Goal: Information Seeking & Learning: Learn about a topic

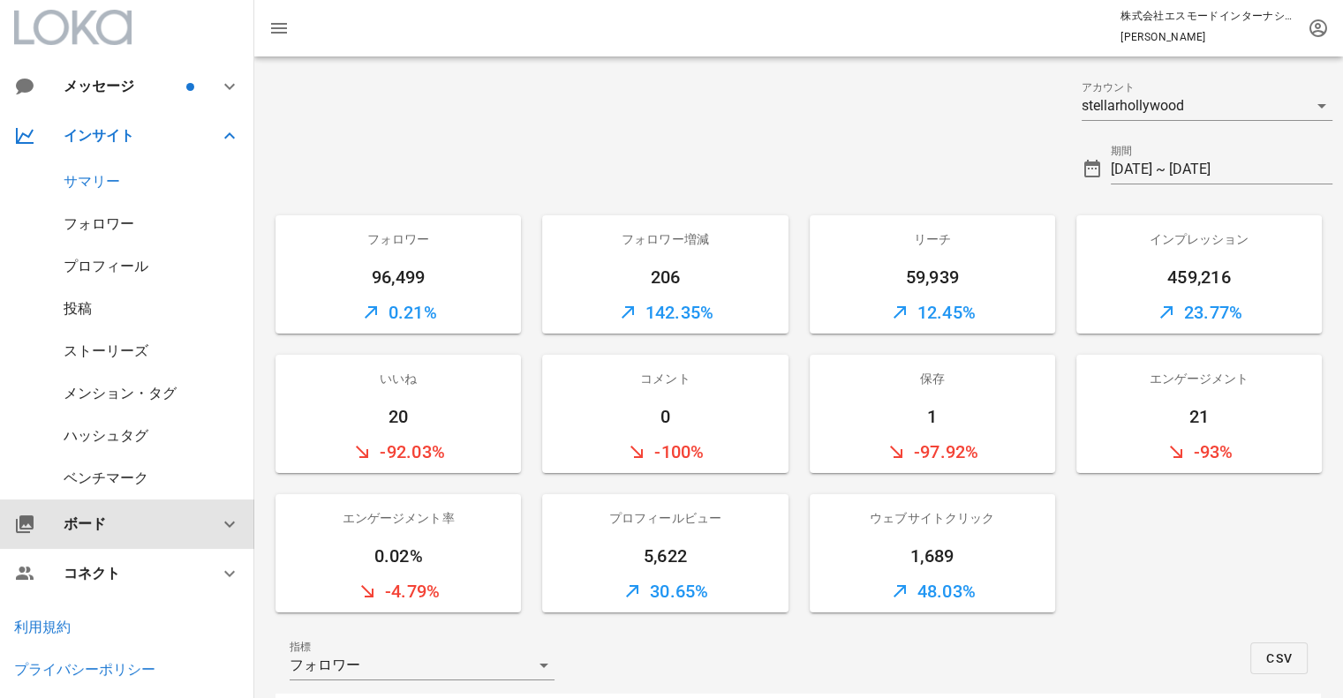
click at [219, 524] on icon at bounding box center [229, 524] width 21 height 21
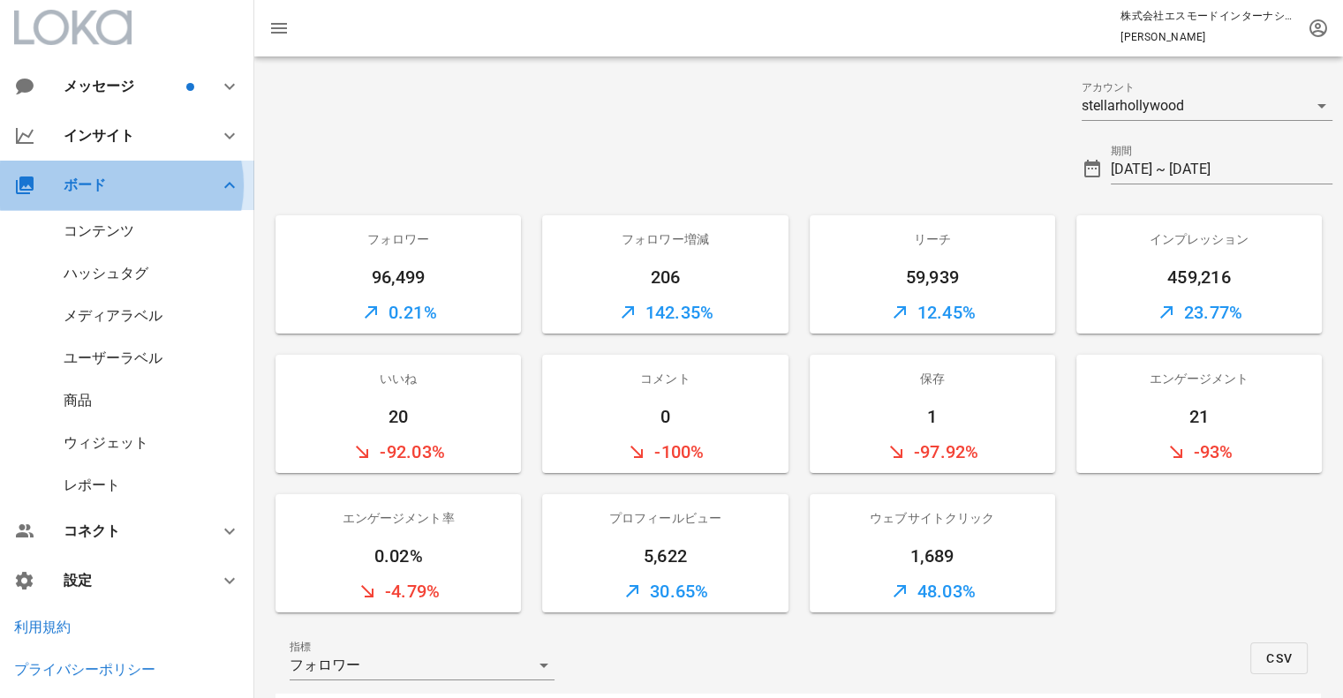
click at [219, 181] on icon at bounding box center [229, 185] width 21 height 21
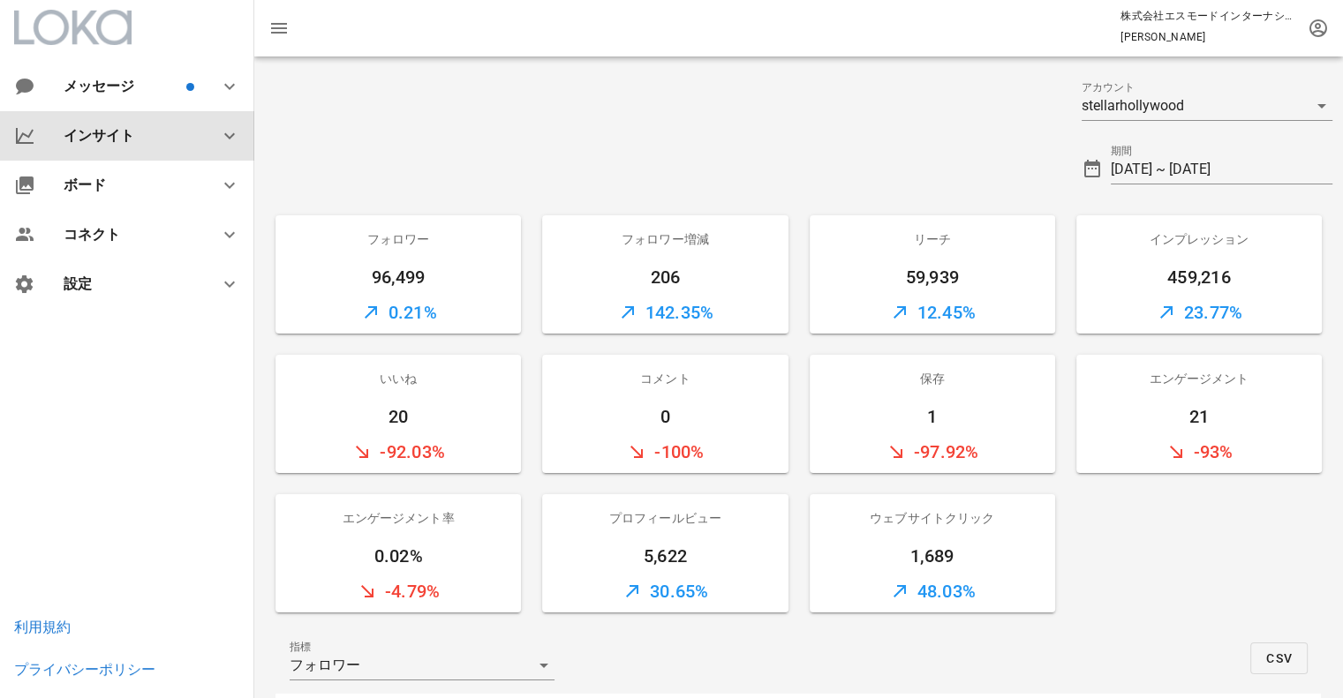
click at [168, 134] on div "インサイト" at bounding box center [131, 135] width 134 height 17
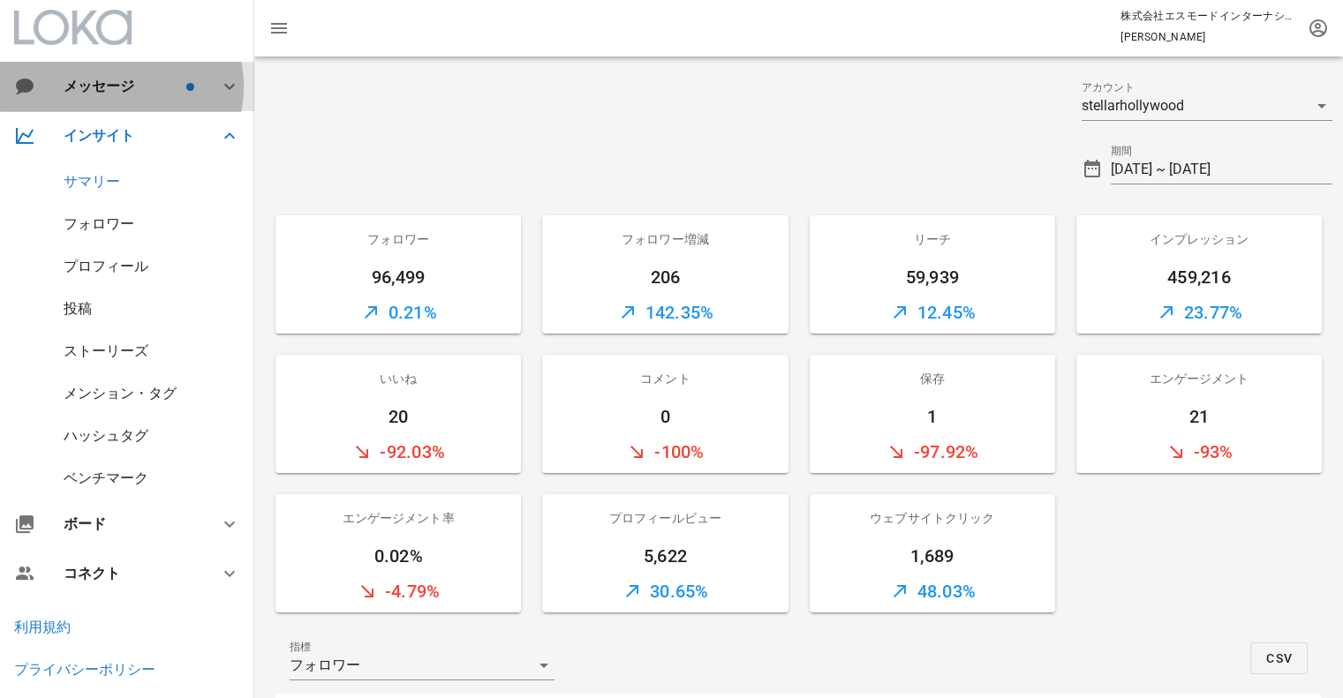
click at [219, 88] on icon at bounding box center [229, 86] width 21 height 21
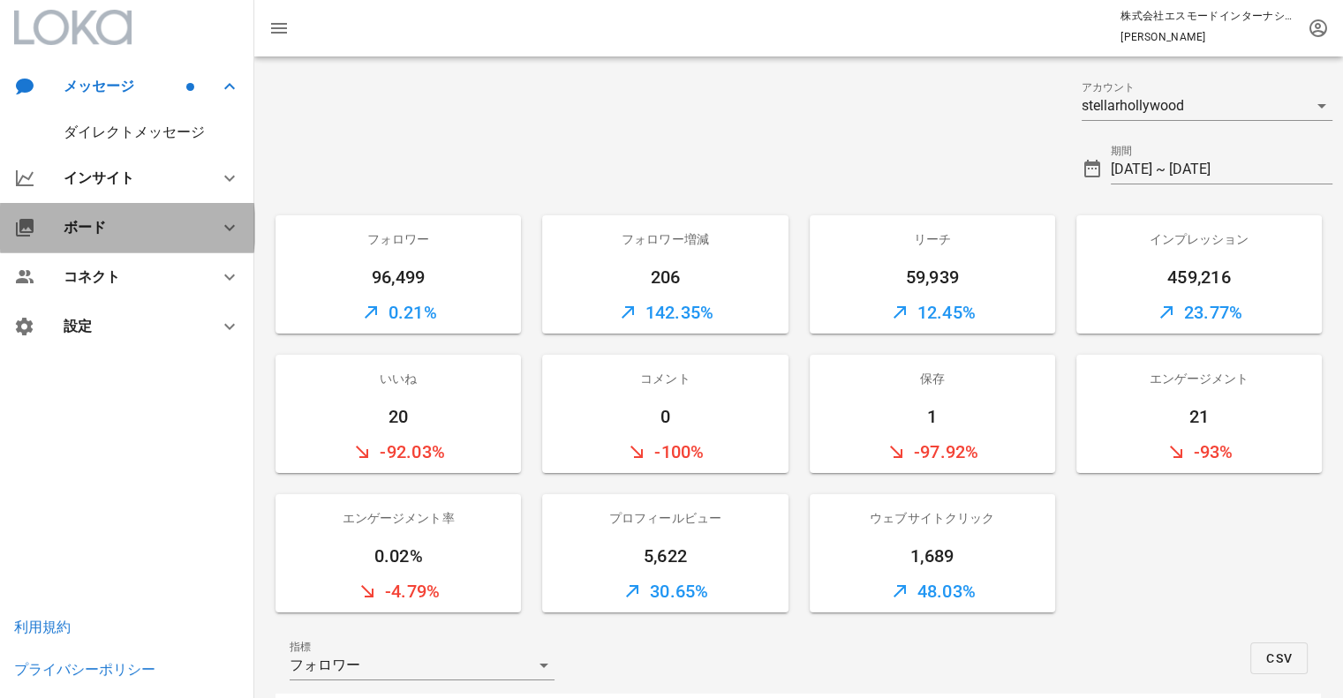
click at [142, 243] on div "ボード" at bounding box center [127, 227] width 254 height 49
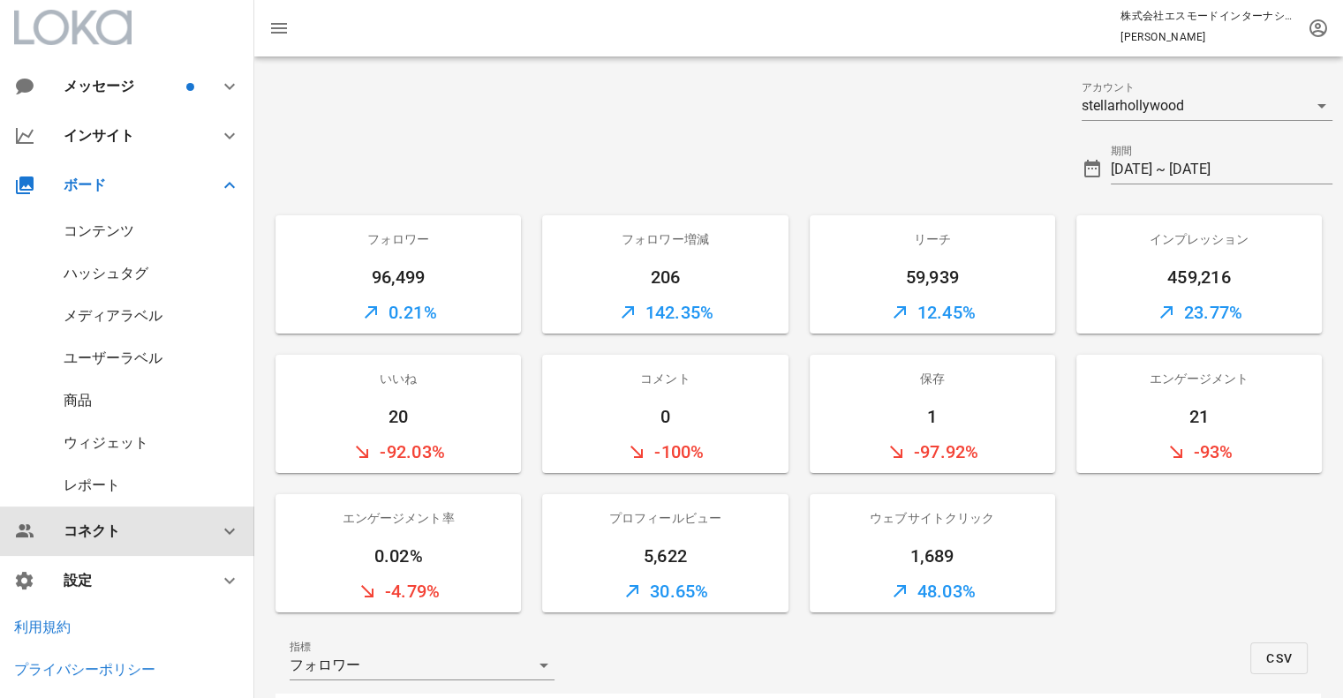
click at [115, 533] on div "コネクト" at bounding box center [131, 531] width 134 height 17
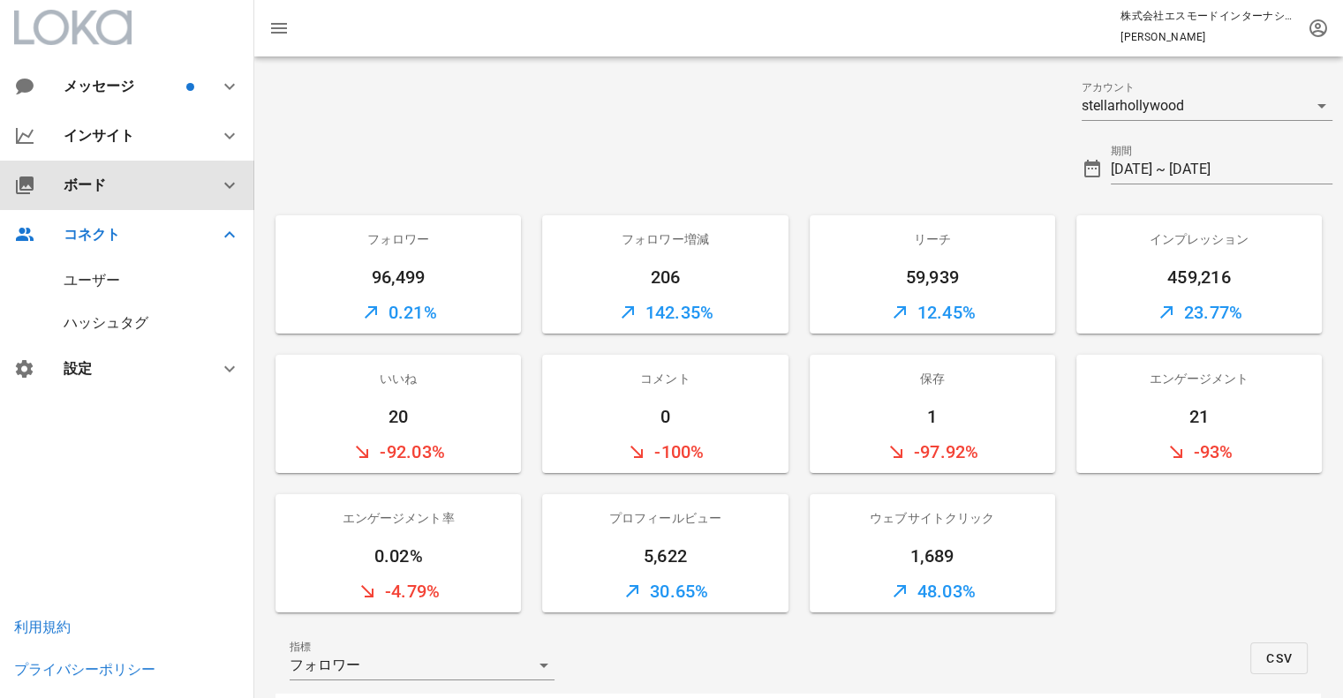
click at [120, 191] on div "ボード" at bounding box center [131, 185] width 134 height 17
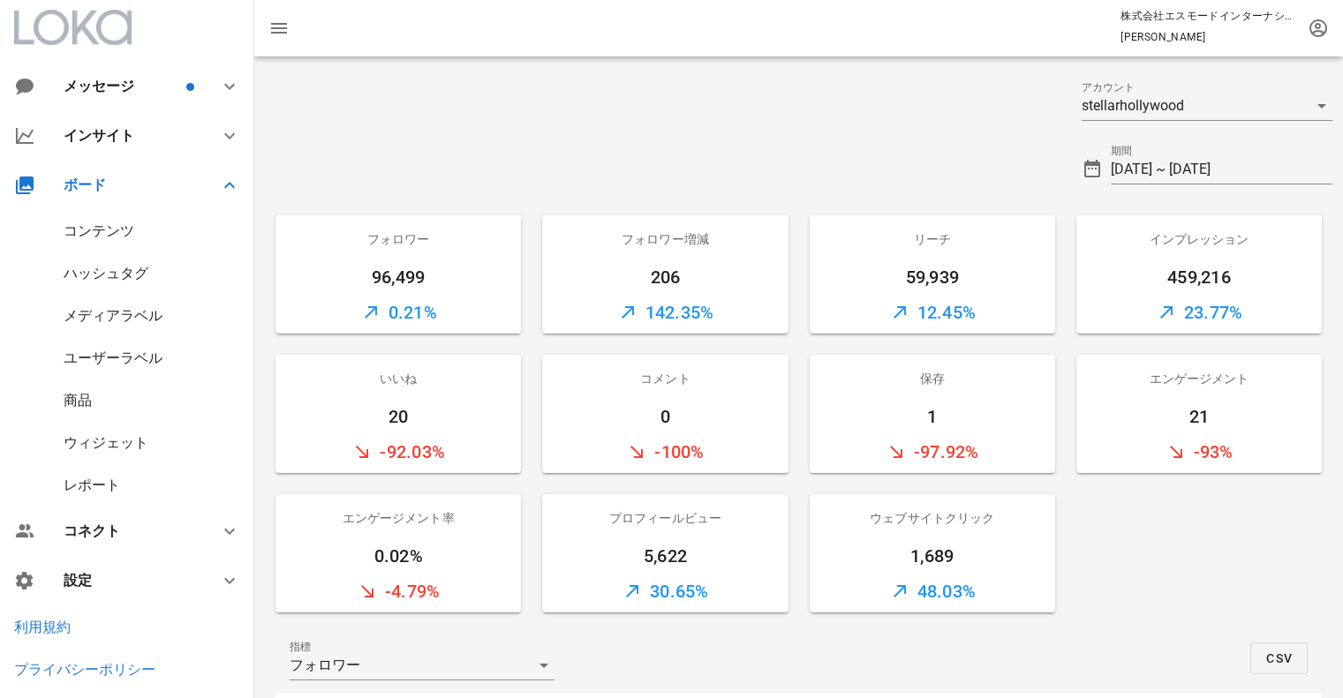
click at [162, 238] on div "コンテンツ" at bounding box center [127, 231] width 254 height 42
click at [118, 231] on div "コンテンツ" at bounding box center [99, 231] width 71 height 17
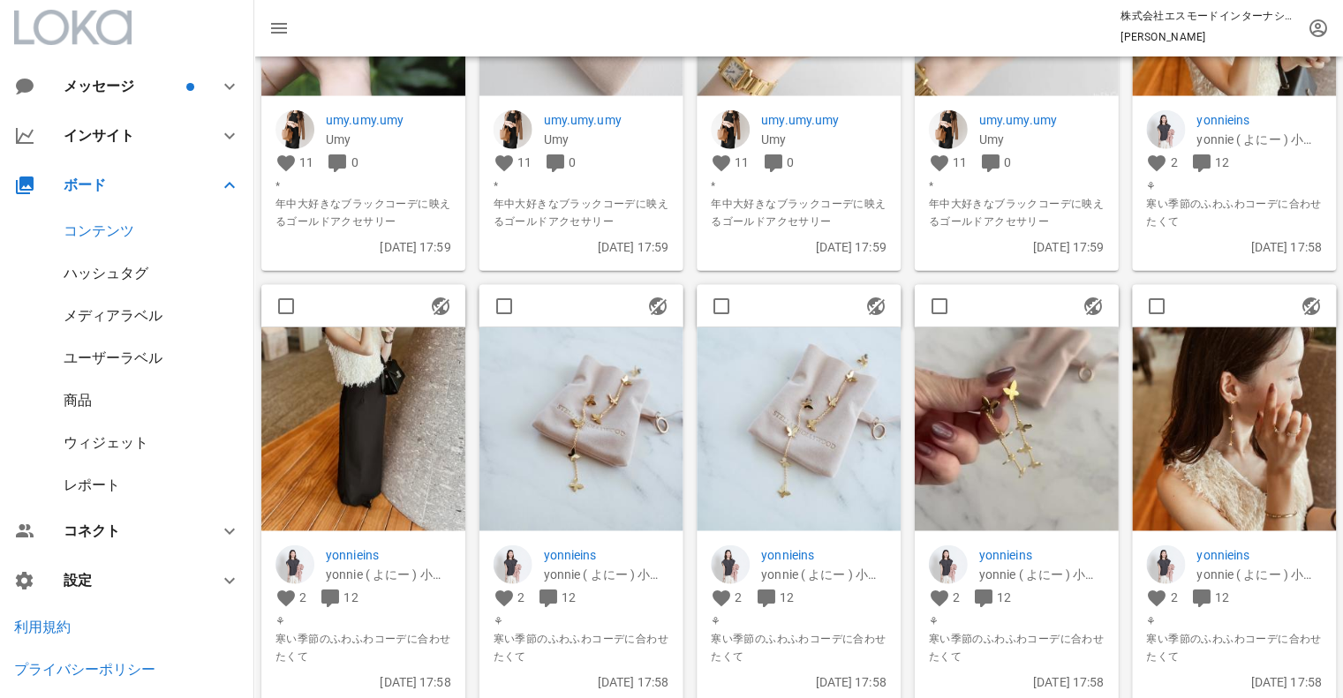
scroll to position [1943, 0]
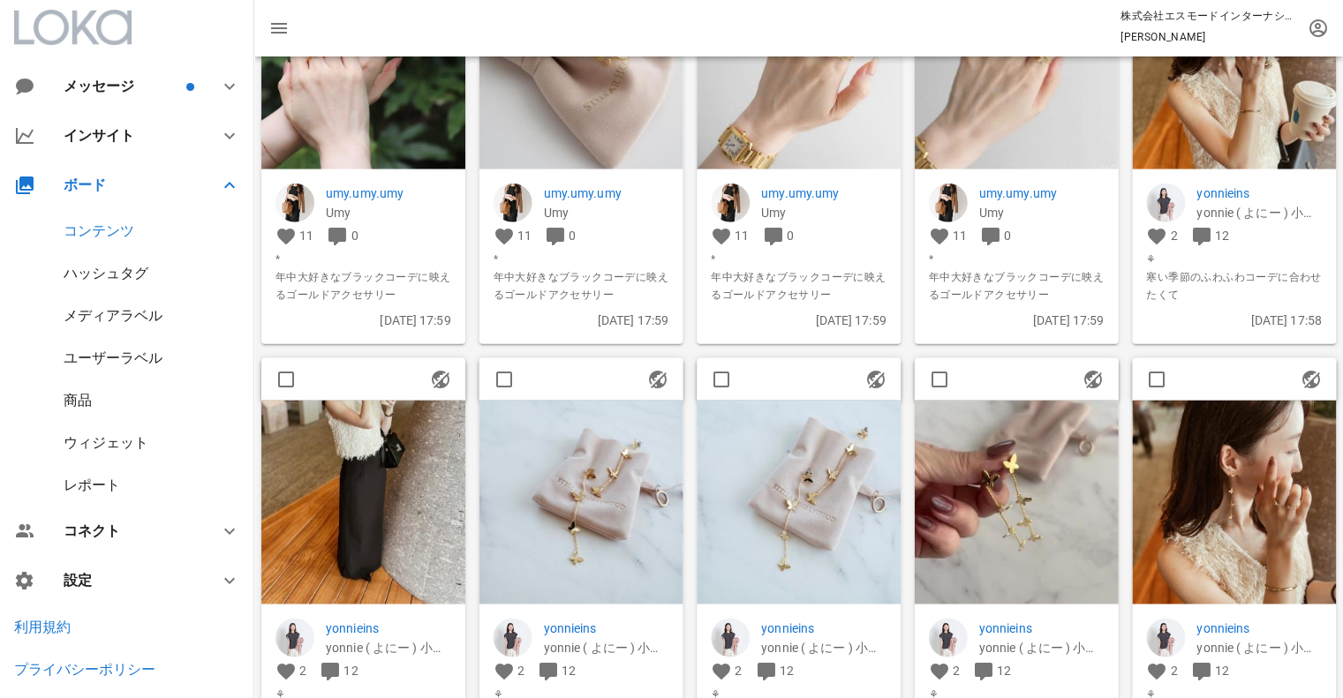
click at [1267, 139] on img at bounding box center [1234, 67] width 204 height 204
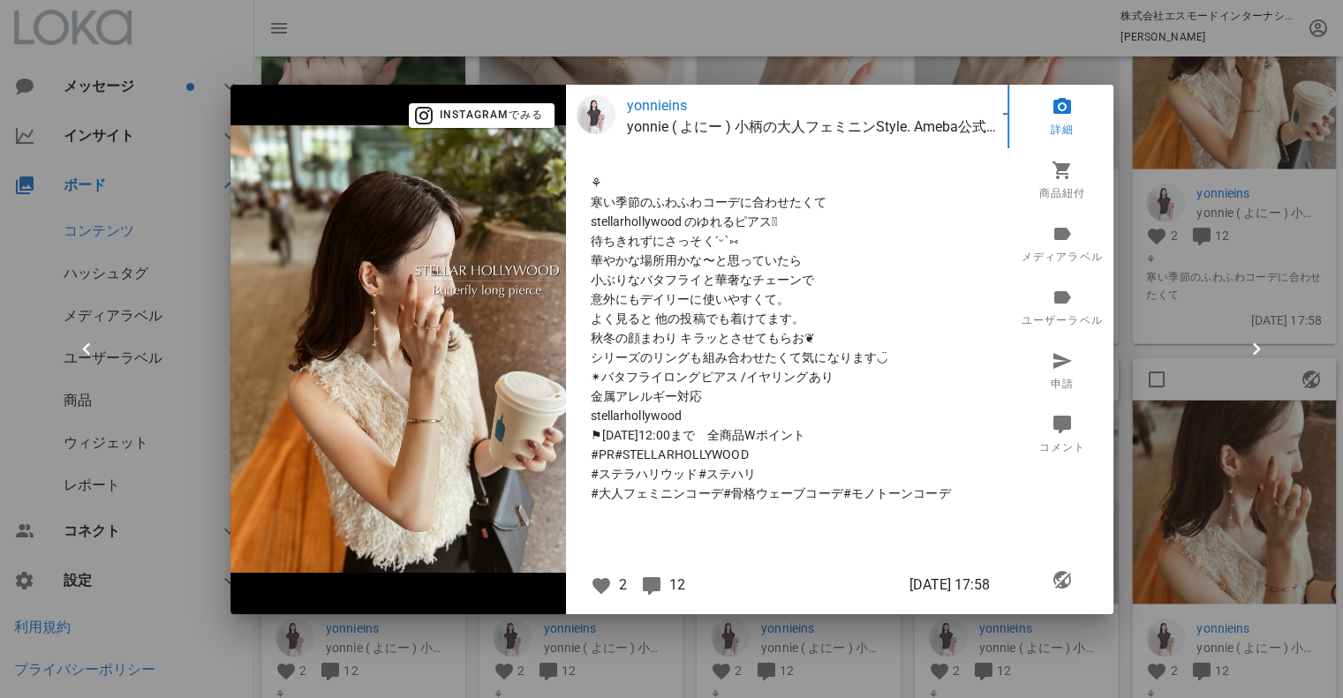
click at [668, 105] on p "yonnieins" at bounding box center [812, 105] width 370 height 21
click at [1121, 195] on div at bounding box center [671, 349] width 1343 height 698
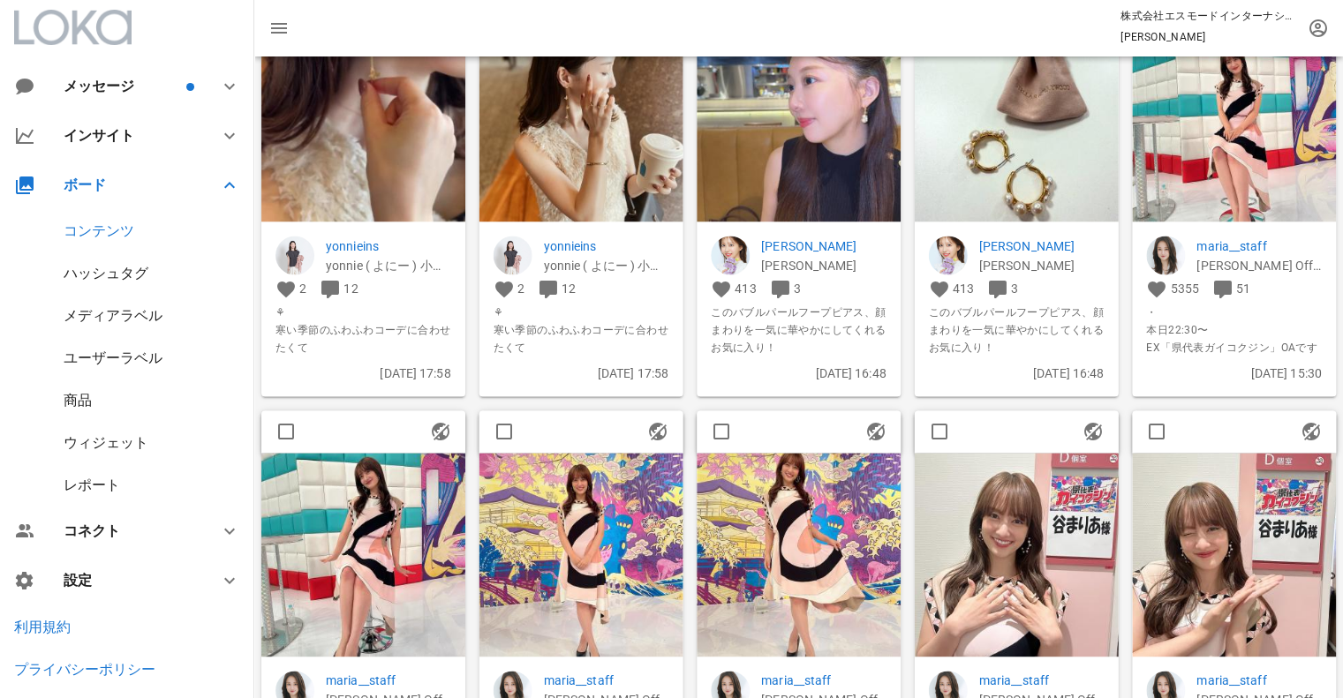
scroll to position [2884, 0]
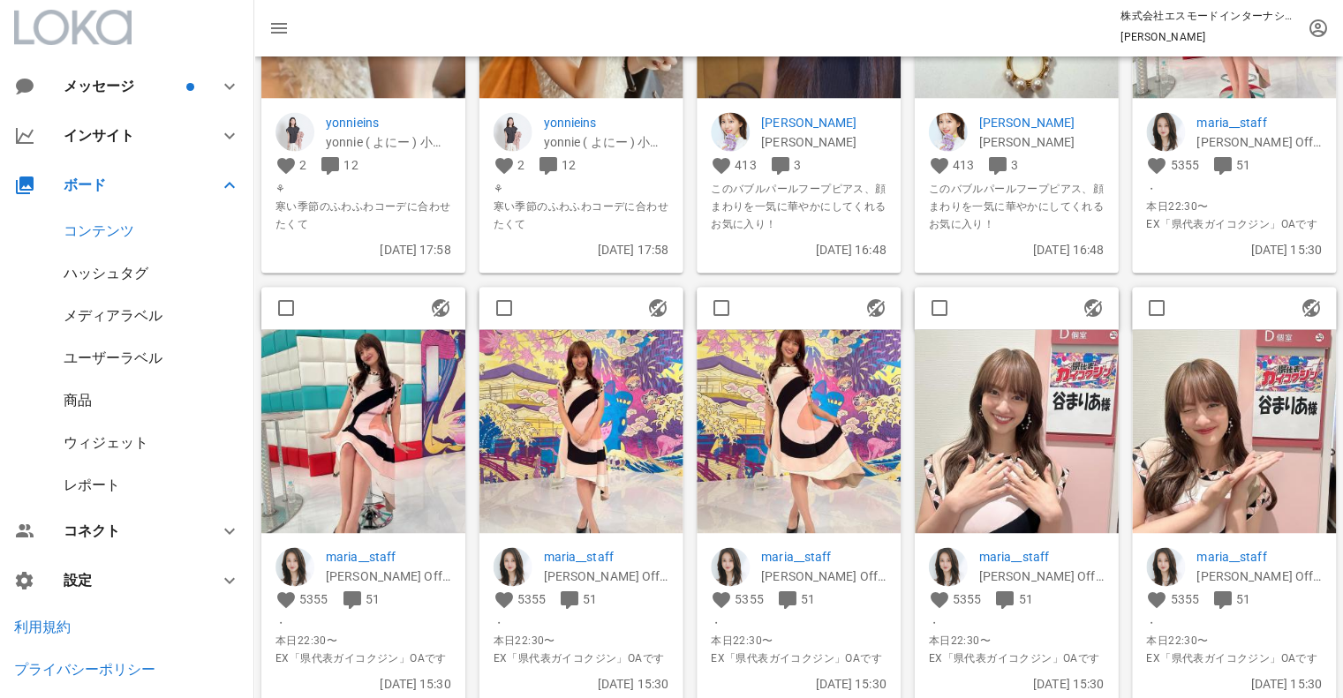
click at [785, 442] on img at bounding box center [799, 431] width 204 height 204
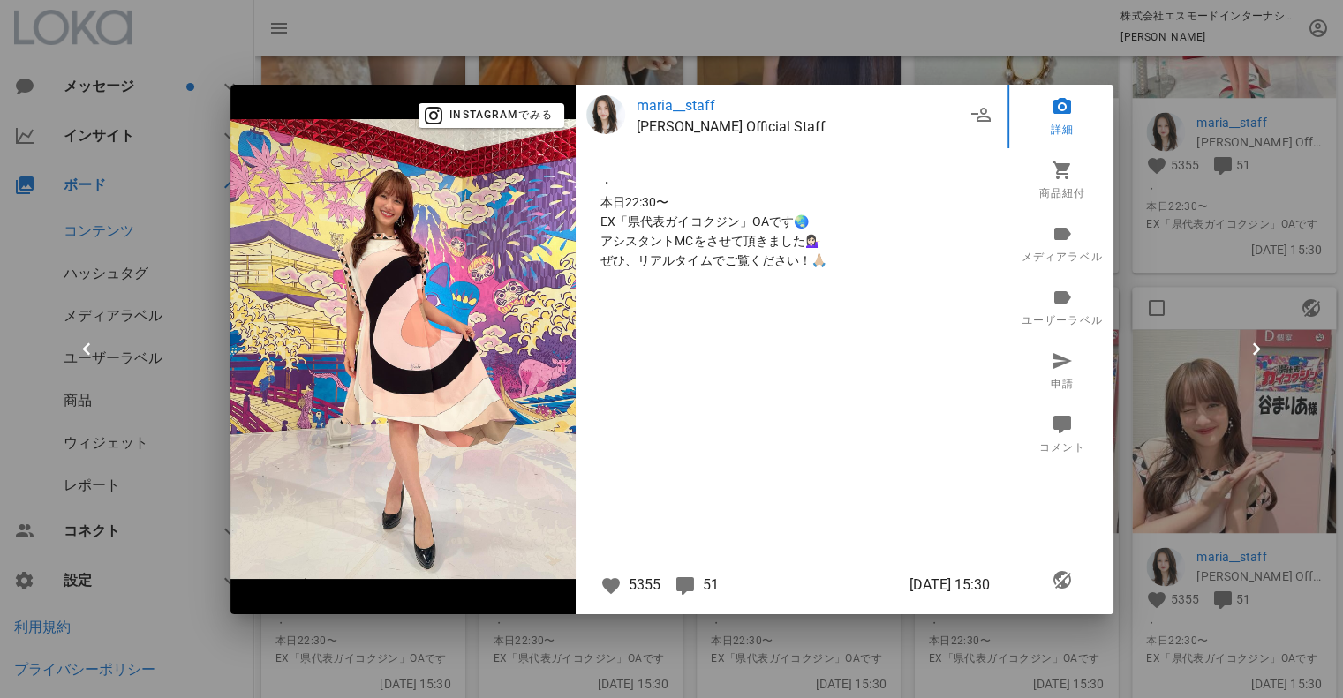
click at [1167, 190] on div at bounding box center [671, 349] width 1343 height 698
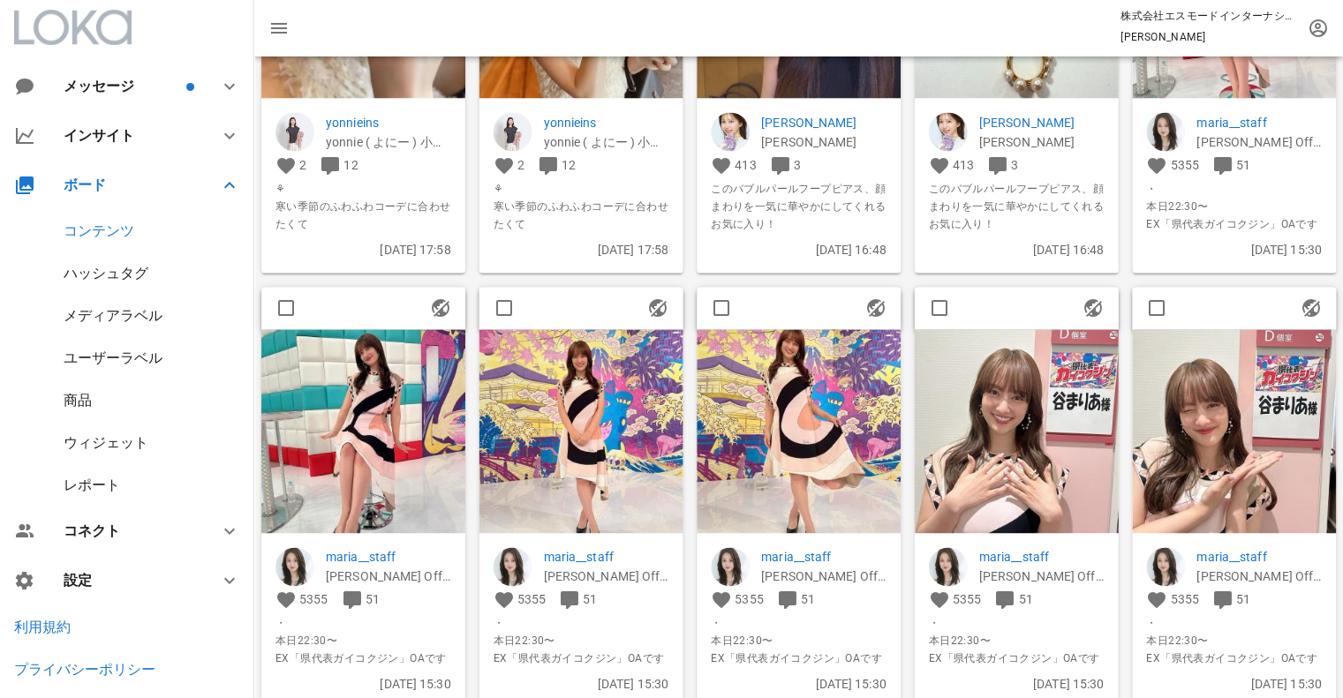
click at [1040, 458] on img at bounding box center [1017, 431] width 204 height 204
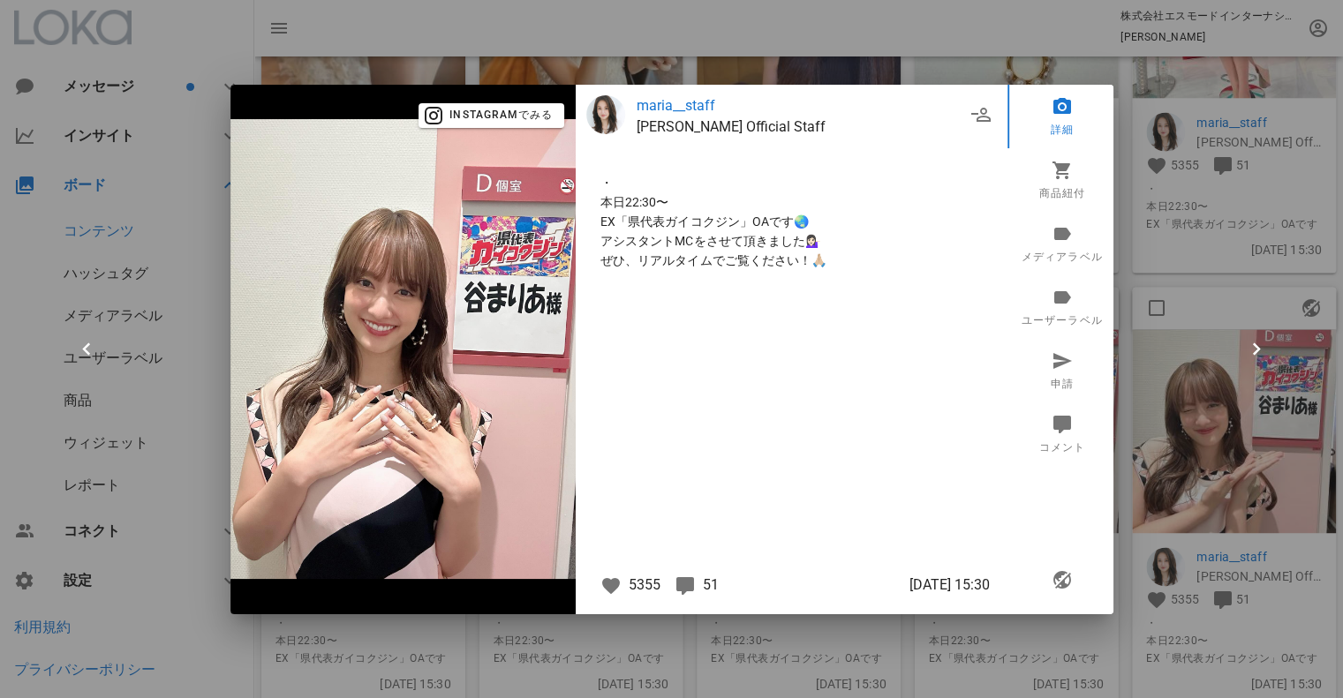
click at [1178, 278] on div at bounding box center [671, 349] width 1343 height 698
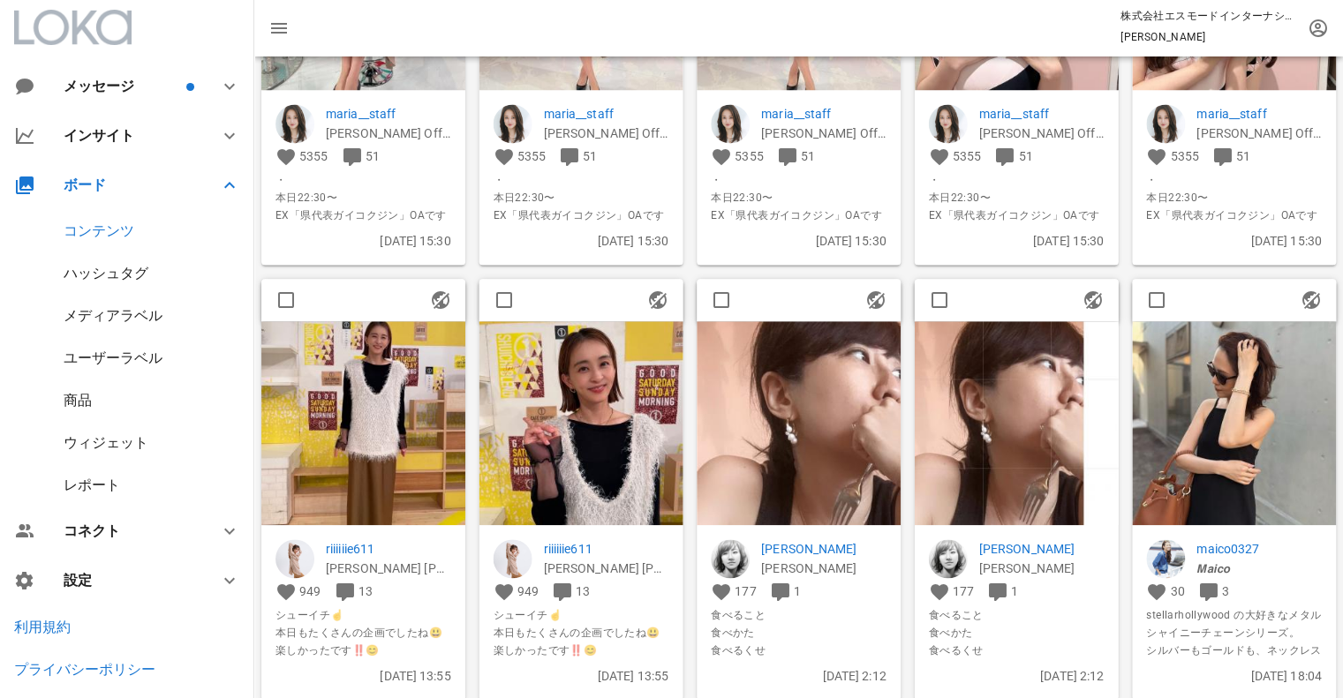
scroll to position [3356, 0]
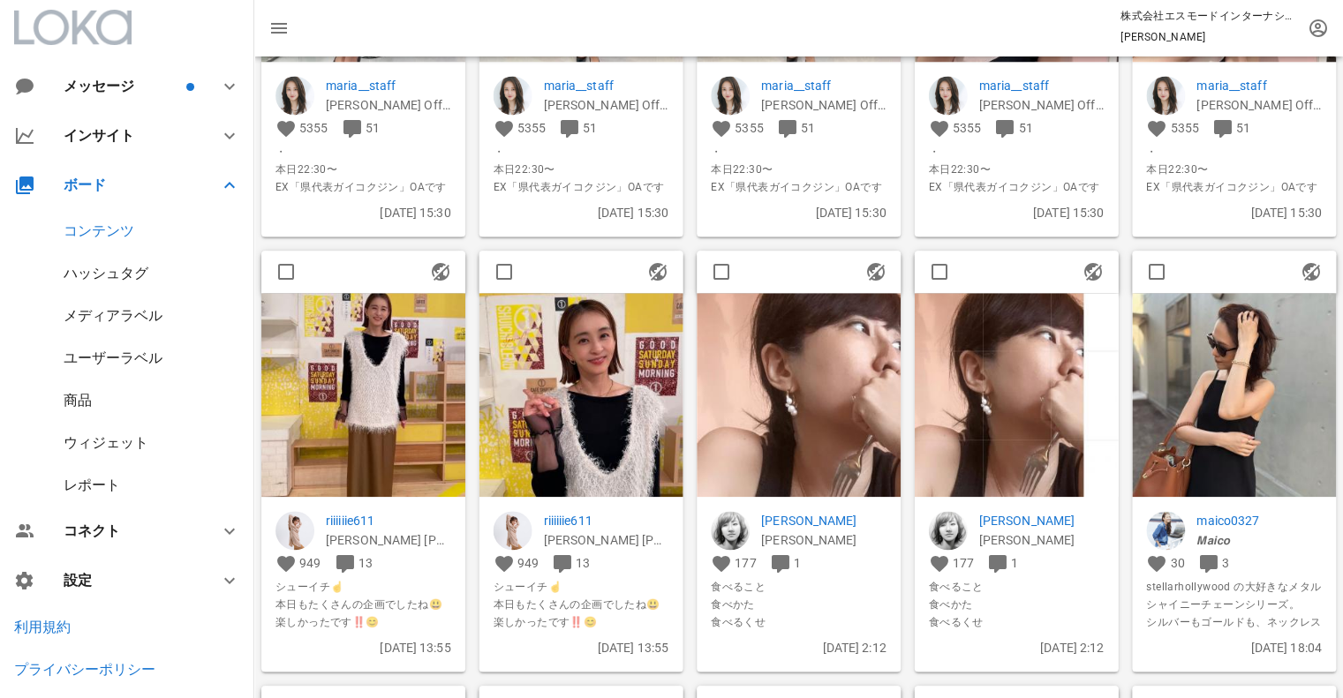
click at [389, 408] on img at bounding box center [363, 395] width 204 height 204
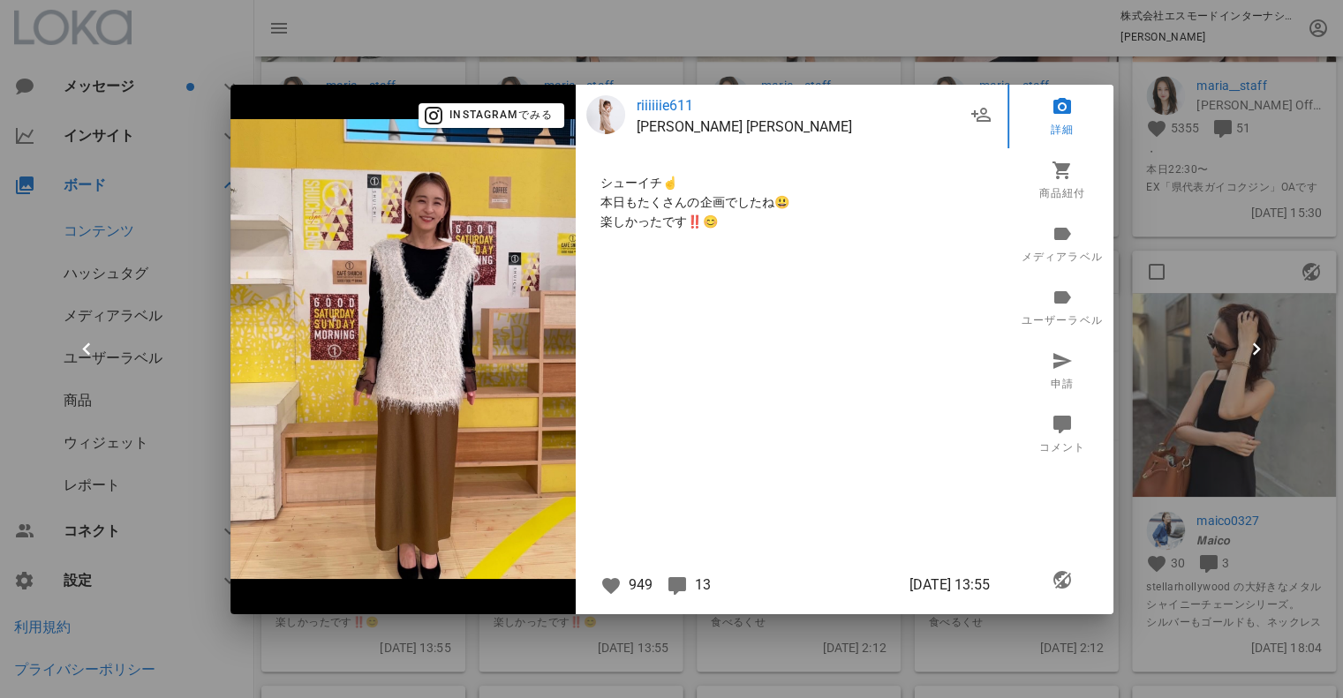
click at [1185, 249] on div at bounding box center [671, 349] width 1343 height 698
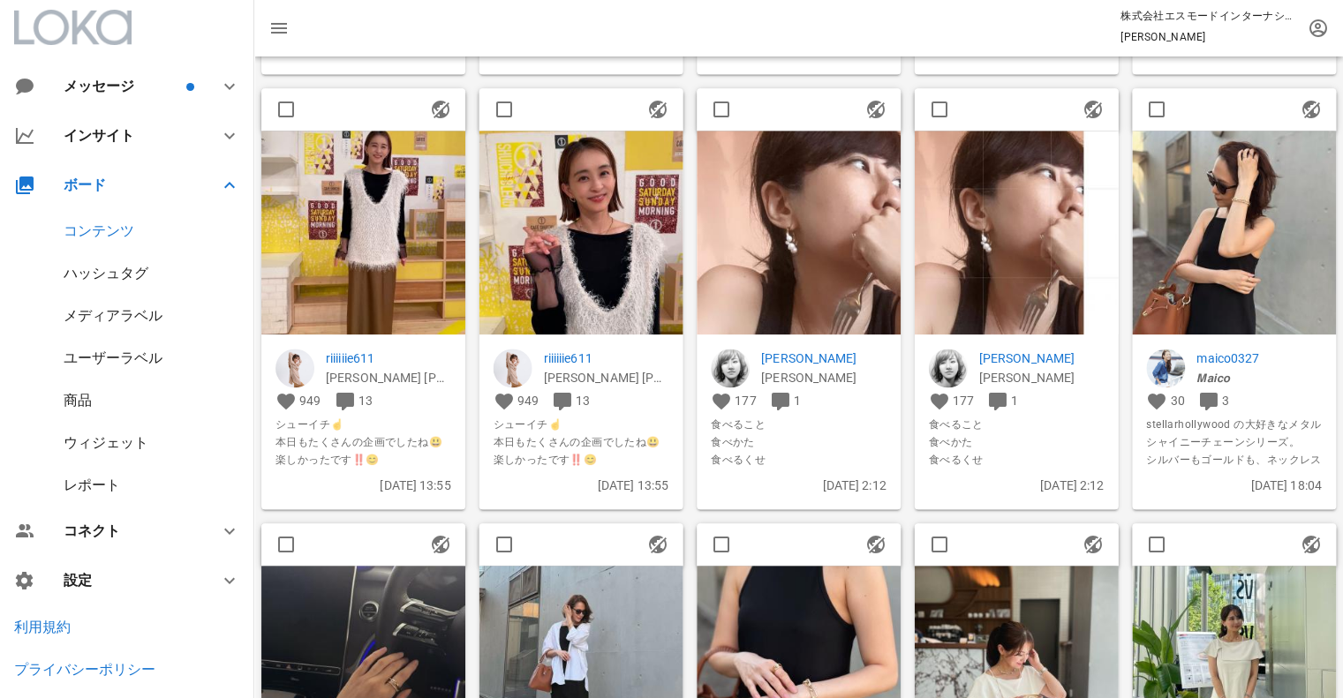
scroll to position [3414, 0]
